Goal: Navigation & Orientation: Go to known website

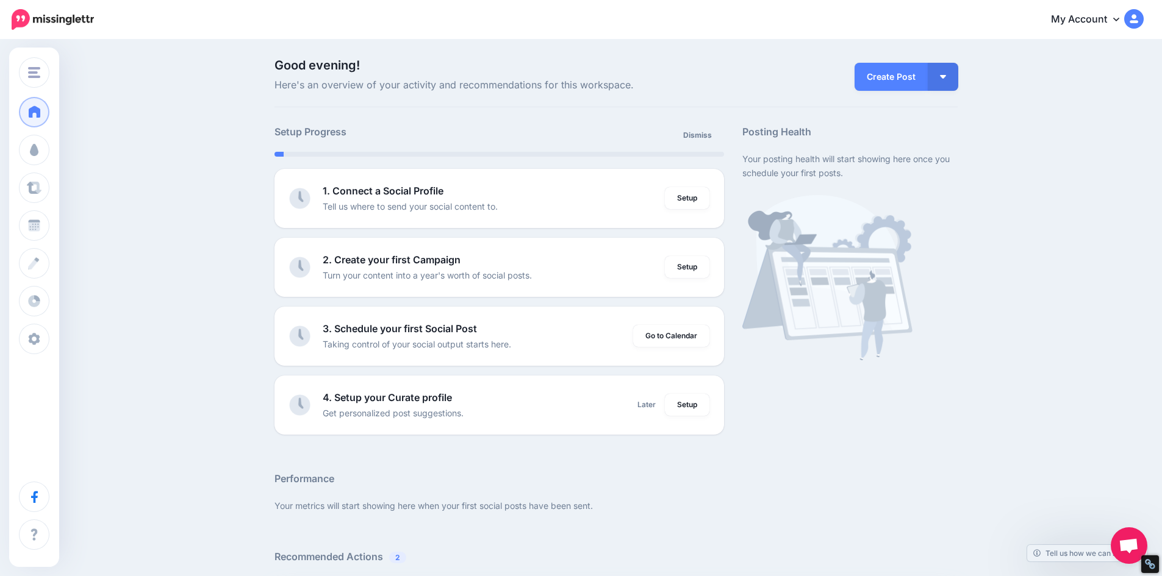
click at [1119, 20] on icon at bounding box center [1116, 19] width 6 height 10
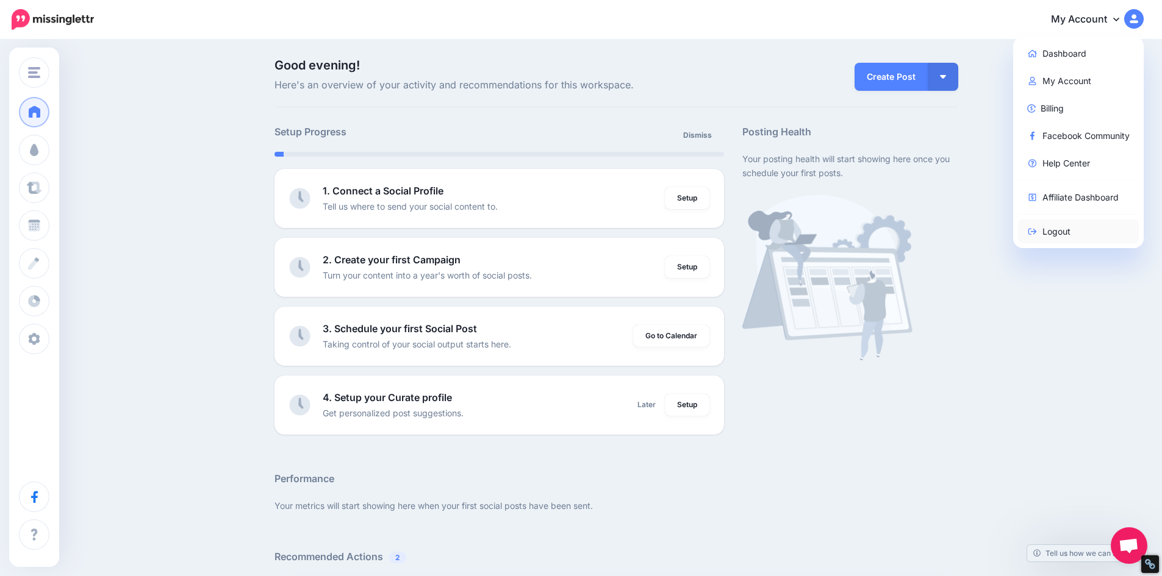
click at [1061, 239] on link "Logout" at bounding box center [1078, 232] width 121 height 24
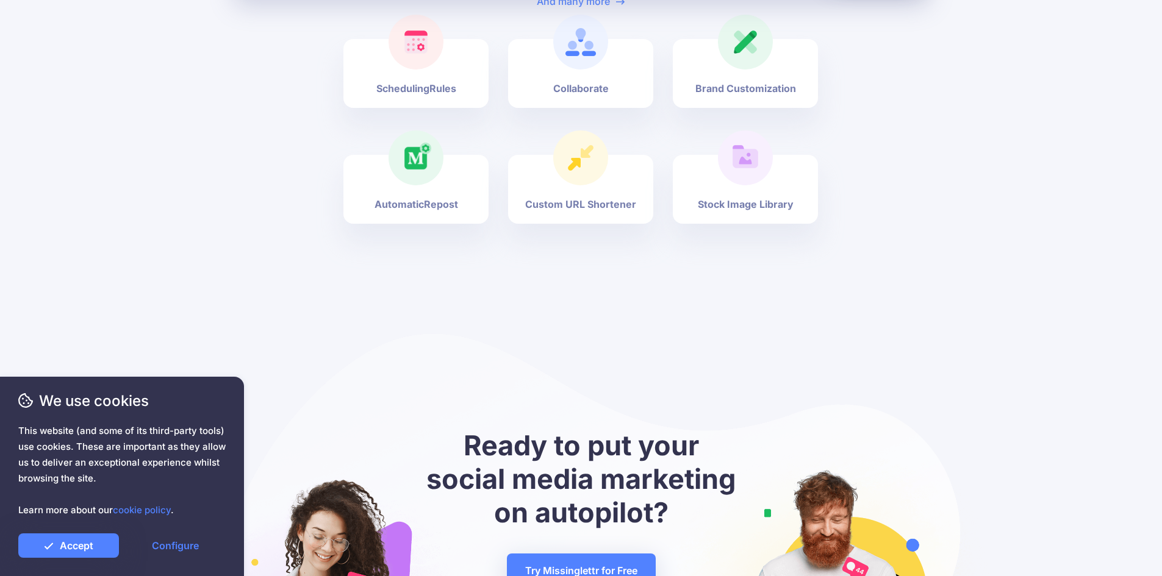
scroll to position [4811, 0]
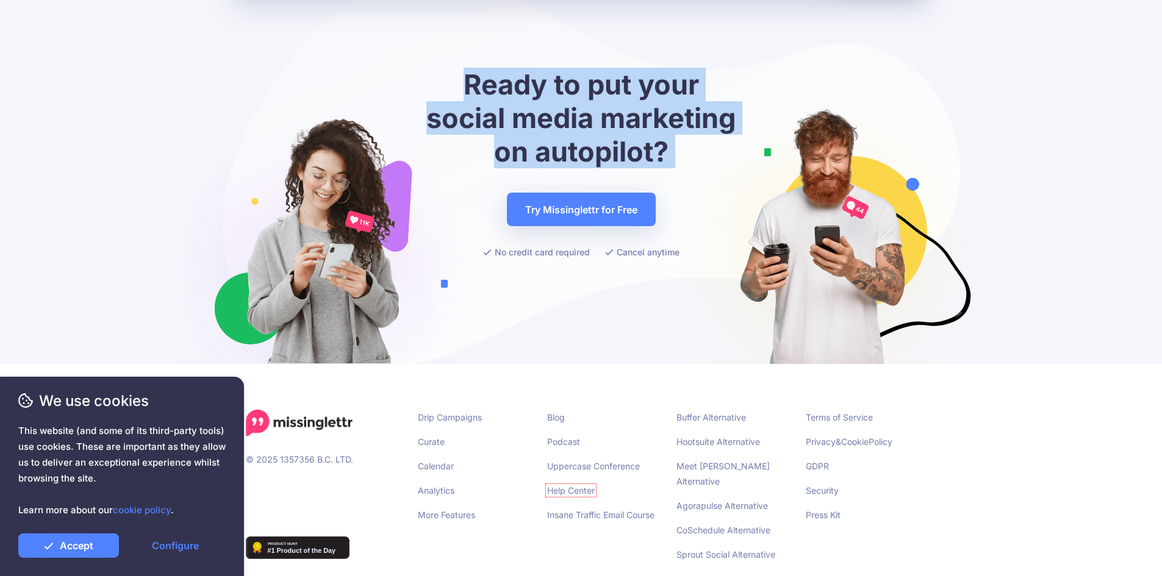
drag, startPoint x: 468, startPoint y: 68, endPoint x: 724, endPoint y: 153, distance: 269.8
click at [724, 153] on div "Ready to put your social media marketing on autopilot? Try Missinglettr for Fre…" at bounding box center [581, 164] width 317 height 192
click at [725, 153] on div "Ready to put your social media marketing on autopilot? Try Missinglettr for Fre…" at bounding box center [581, 164] width 317 height 192
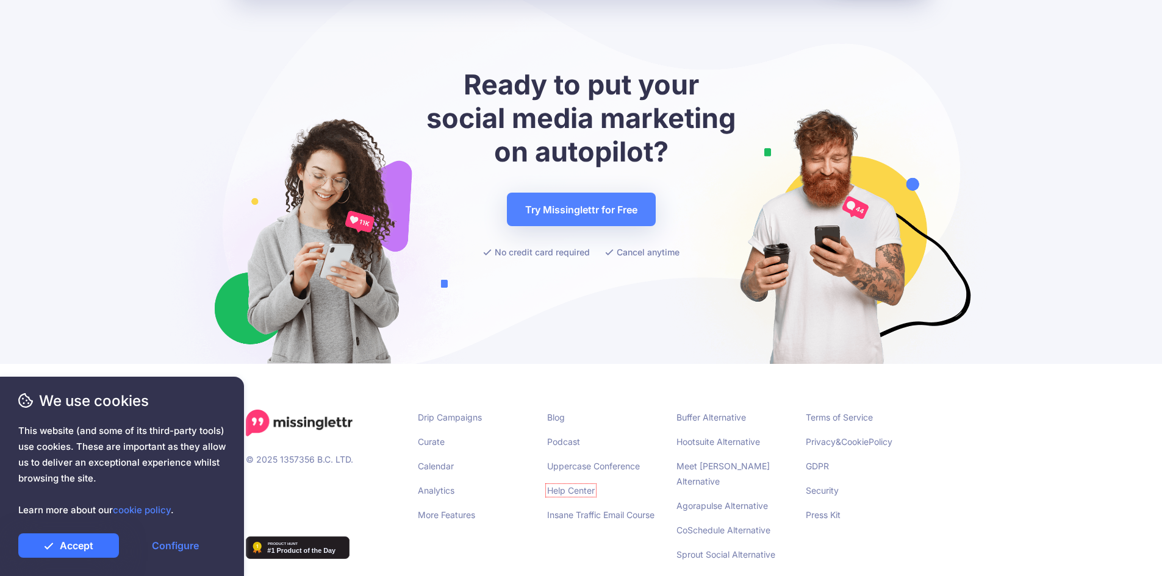
click at [100, 556] on link "Accept" at bounding box center [68, 546] width 101 height 24
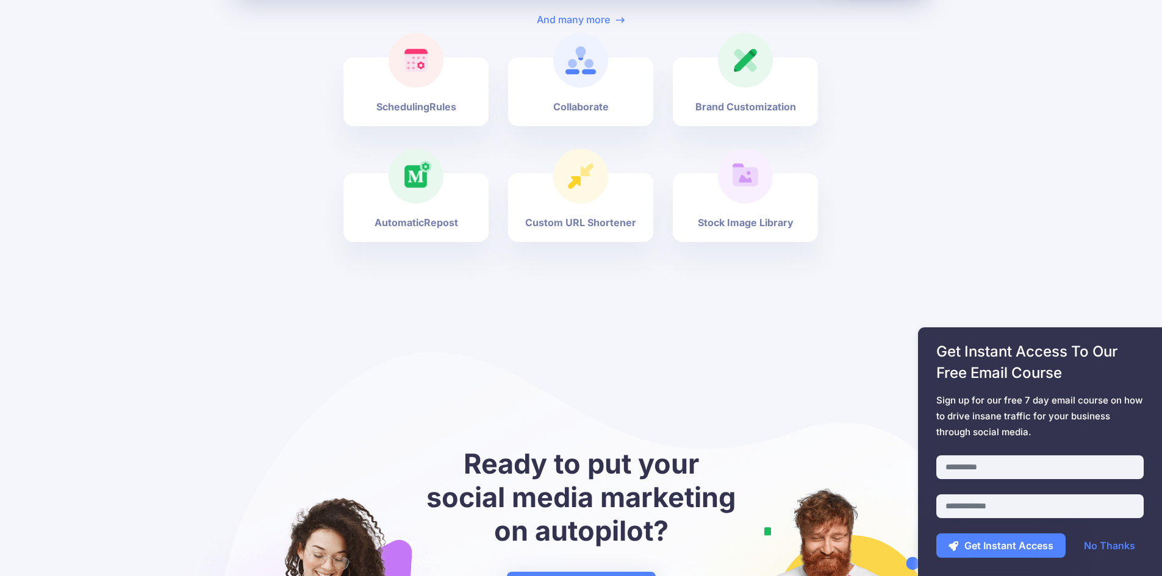
scroll to position [4776, 0]
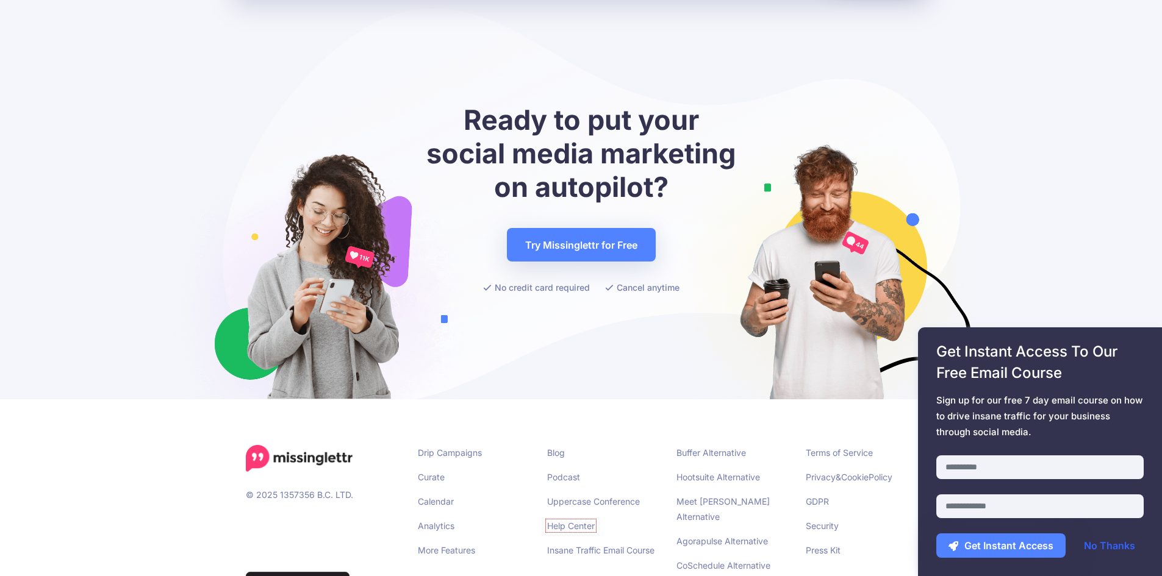
click at [1106, 551] on link "No Thanks" at bounding box center [1110, 546] width 76 height 24
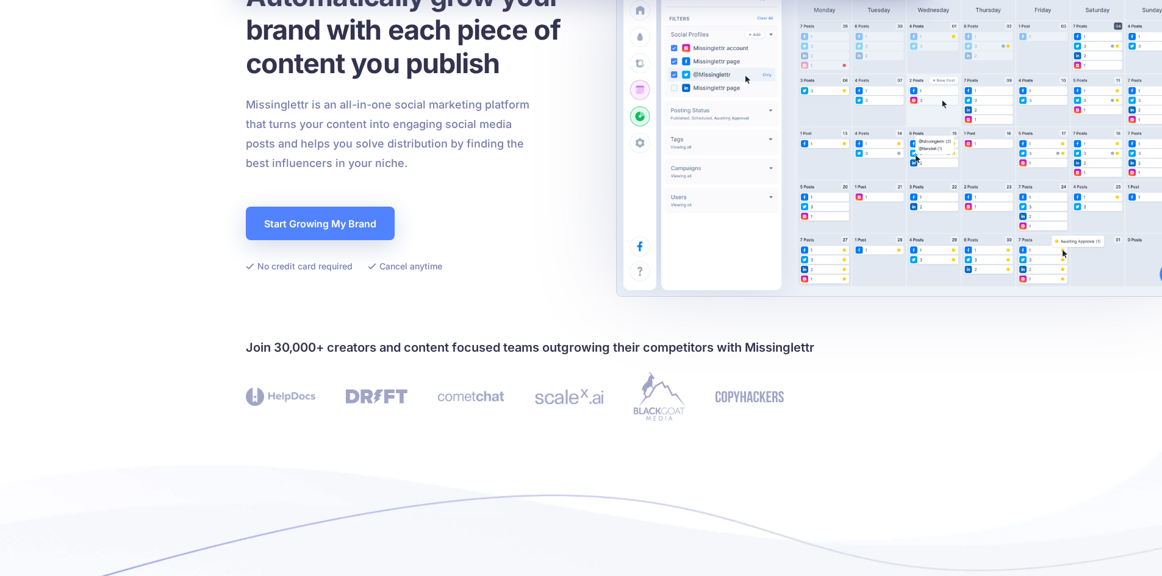
scroll to position [196, 0]
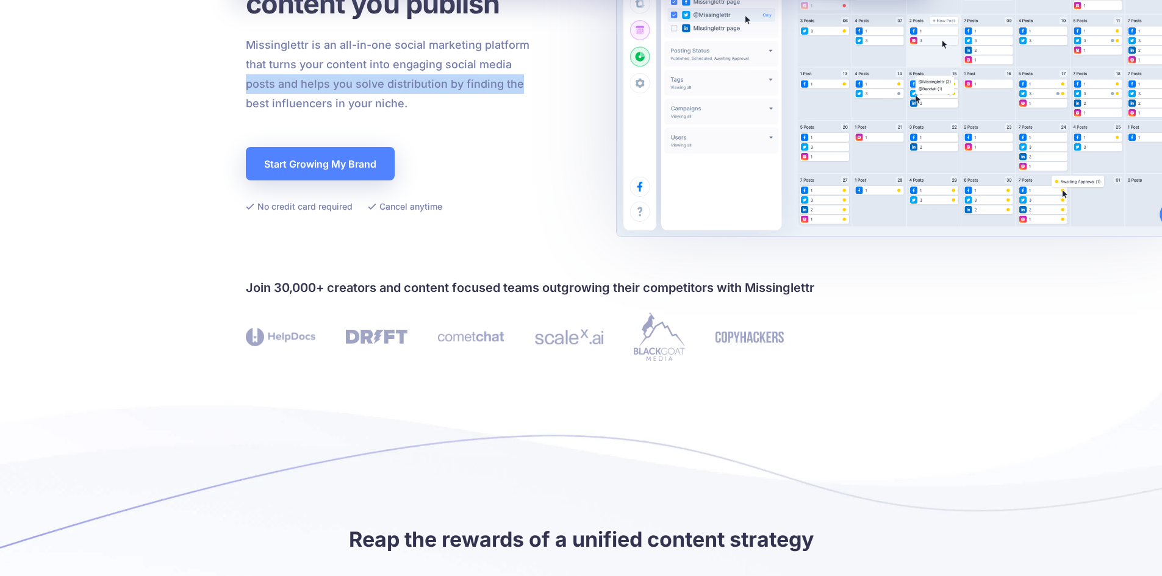
drag, startPoint x: 1157, startPoint y: 78, endPoint x: 1164, endPoint y: 56, distance: 23.0
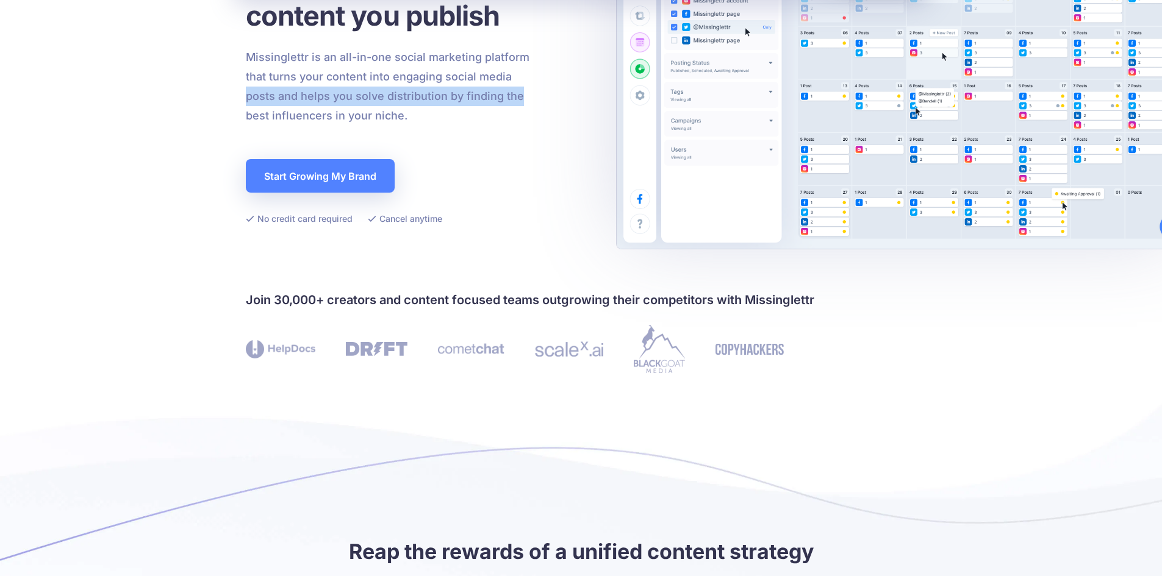
scroll to position [0, 0]
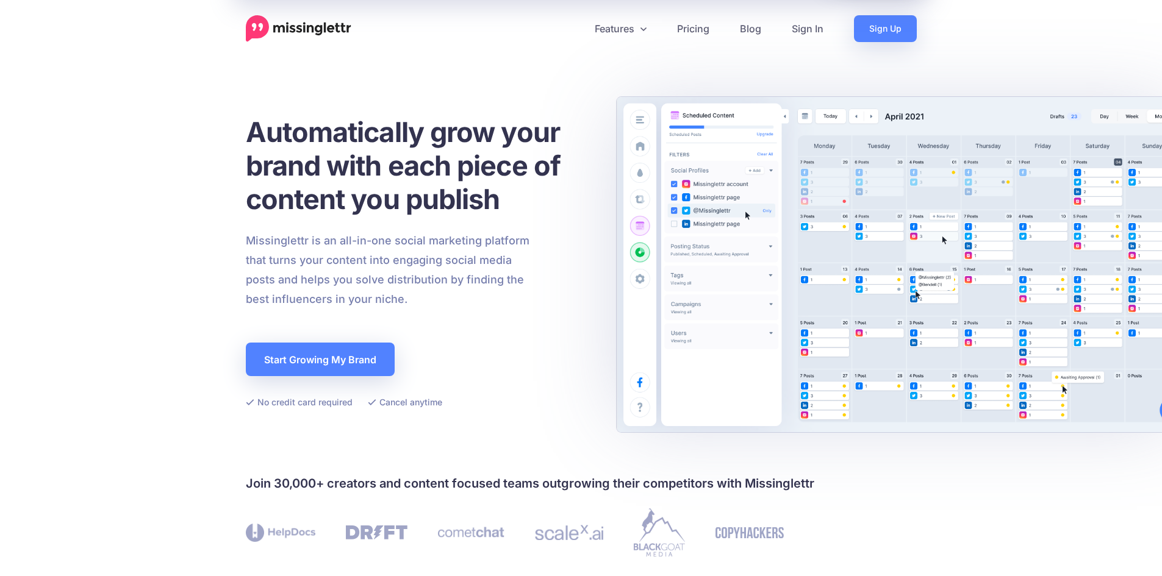
click at [561, 142] on h1 "Automatically grow your brand with each piece of content you publish" at bounding box center [418, 165] width 345 height 101
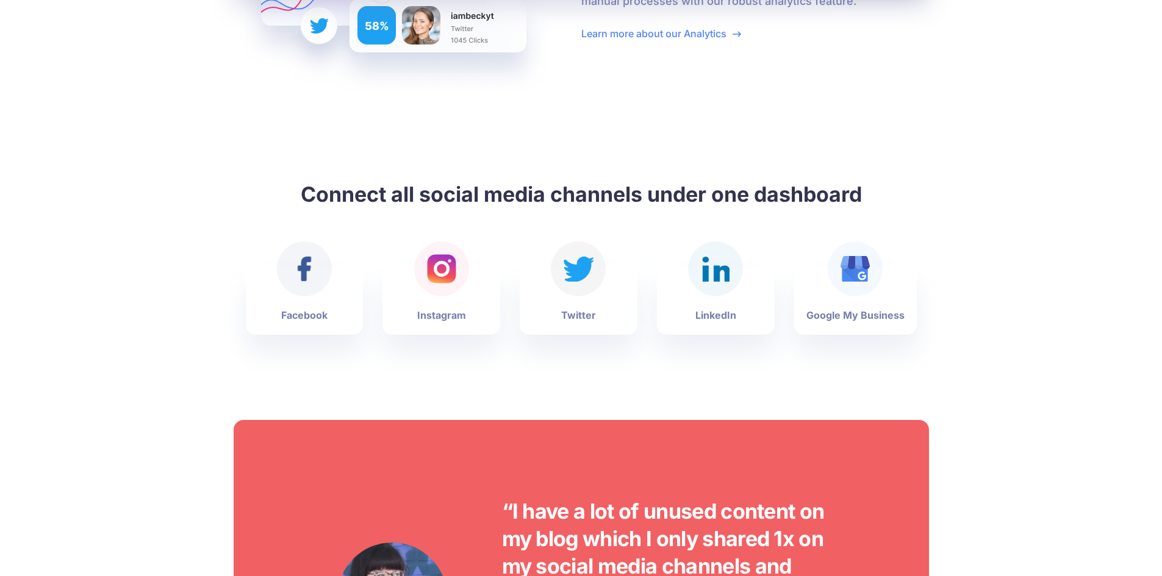
scroll to position [2655, 0]
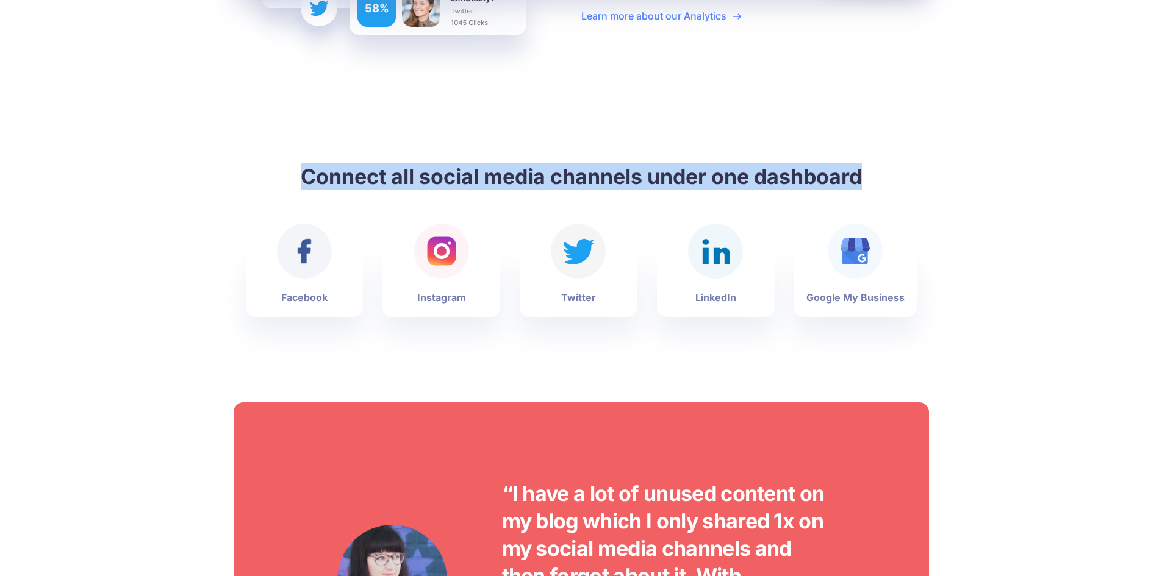
drag, startPoint x: 353, startPoint y: 185, endPoint x: 656, endPoint y: 191, distance: 302.6
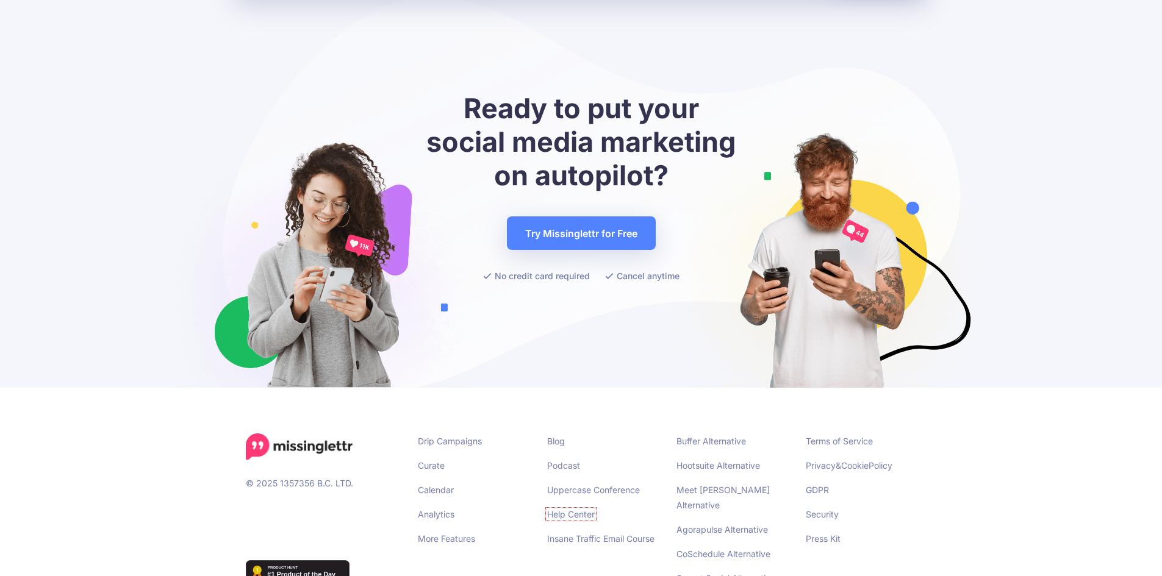
scroll to position [4811, 0]
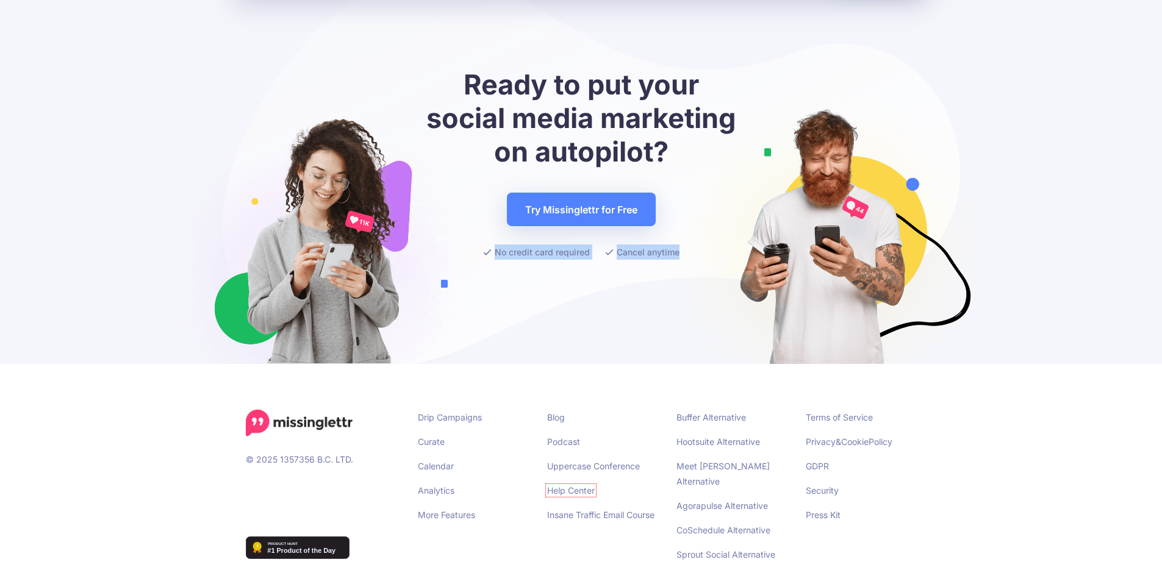
drag, startPoint x: 493, startPoint y: 234, endPoint x: 701, endPoint y: 240, distance: 207.5
click at [701, 245] on ul "No credit card required Cancel anytime" at bounding box center [581, 252] width 317 height 15
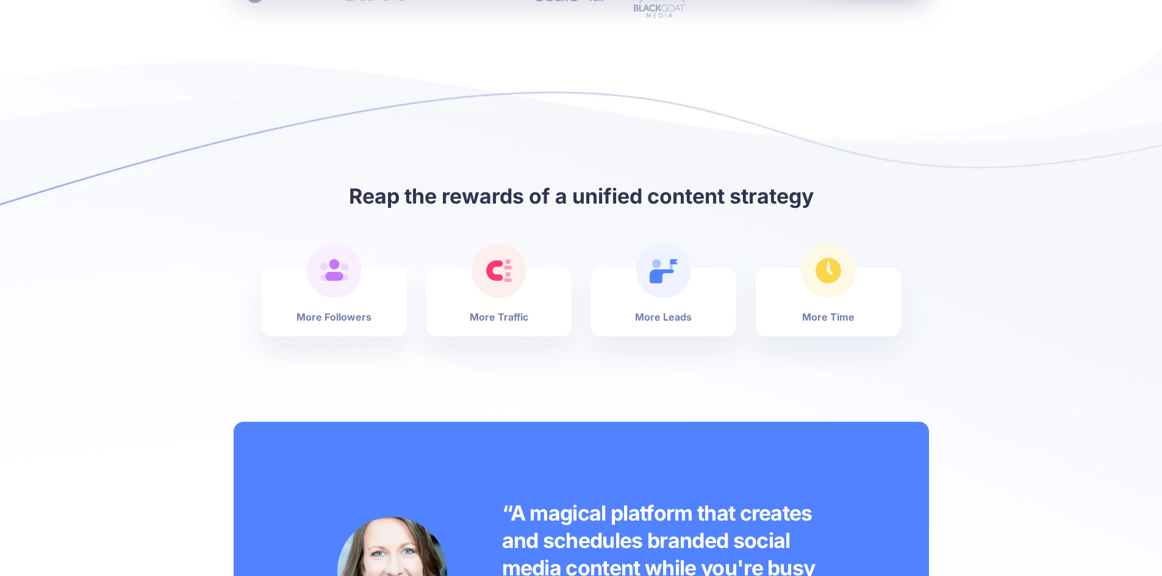
scroll to position [0, 0]
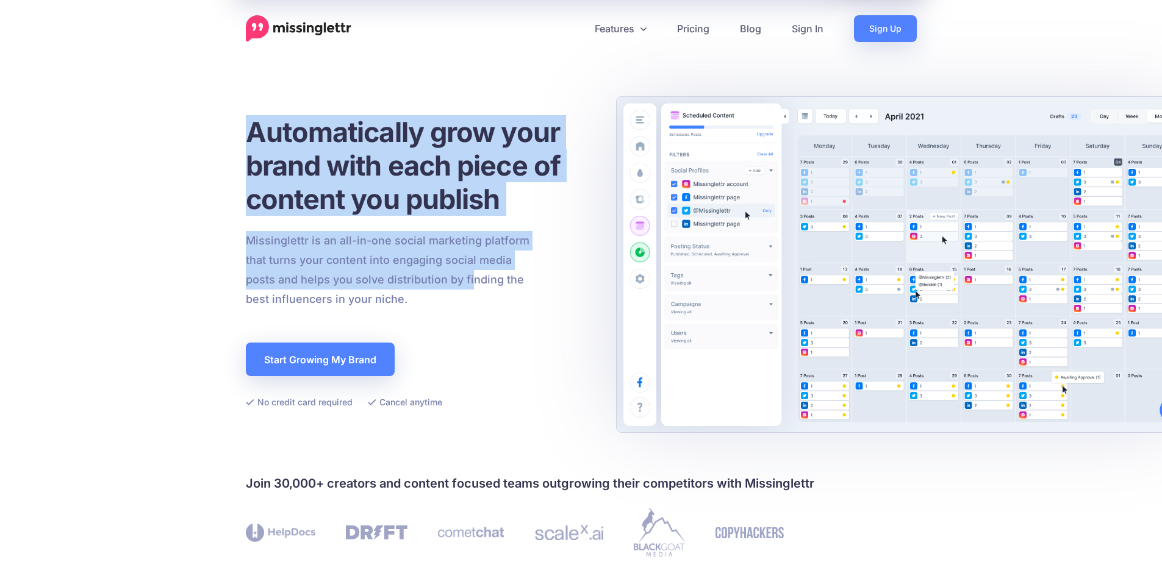
drag, startPoint x: 212, startPoint y: 126, endPoint x: 471, endPoint y: 289, distance: 306.3
click at [471, 289] on p "Missinglettr is an all-in-one social marketing platform that turns your content…" at bounding box center [388, 270] width 284 height 78
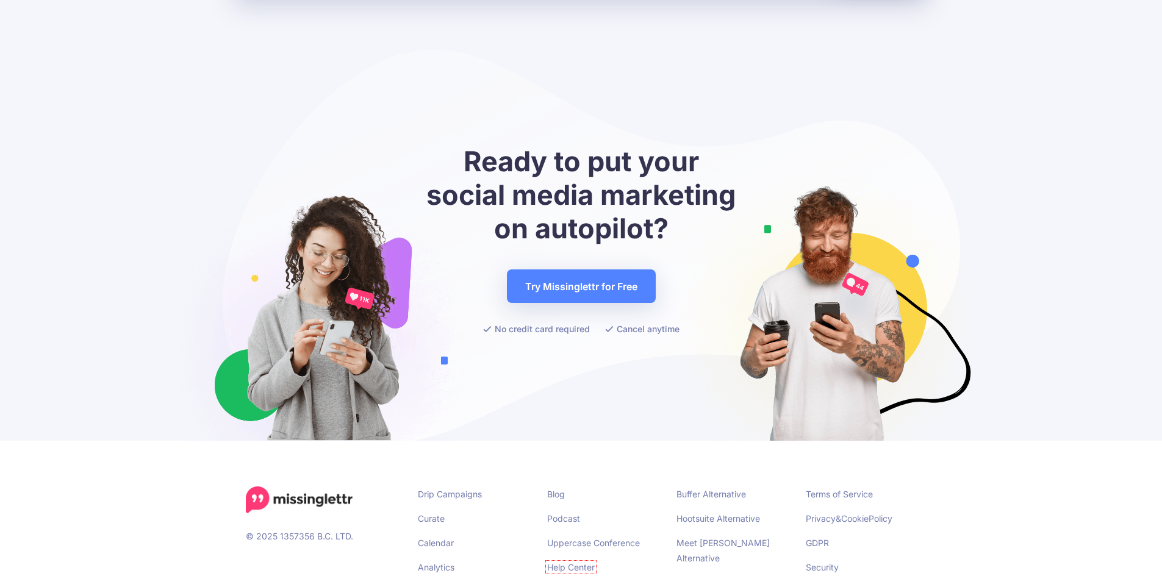
scroll to position [4705, 0]
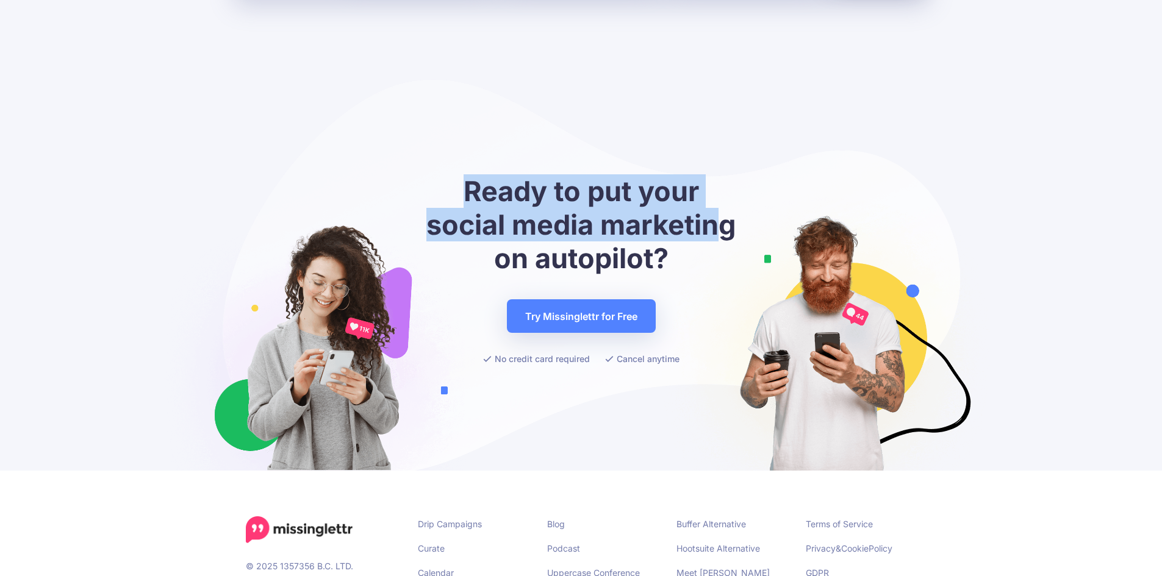
drag, startPoint x: 451, startPoint y: 181, endPoint x: 711, endPoint y: 212, distance: 261.7
click at [711, 212] on h2 "Ready to put your social media marketing on autopilot?" at bounding box center [581, 224] width 317 height 101
click at [712, 212] on h2 "Ready to put your social media marketing on autopilot?" at bounding box center [581, 224] width 317 height 101
click at [706, 184] on h2 "Ready to put your social media marketing on autopilot?" at bounding box center [581, 224] width 317 height 101
click at [484, 174] on h2 "Ready to put your social media marketing on autopilot?" at bounding box center [581, 224] width 317 height 101
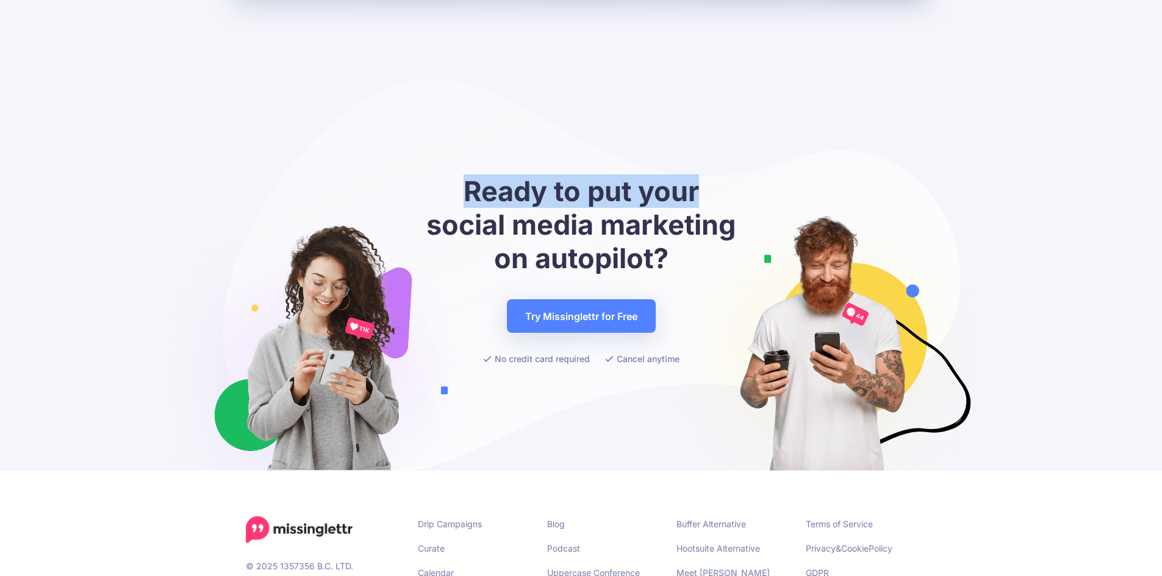
drag, startPoint x: 465, startPoint y: 168, endPoint x: 716, endPoint y: 185, distance: 251.9
click at [716, 185] on h2 "Ready to put your social media marketing on autopilot?" at bounding box center [581, 224] width 317 height 101
